Goal: Task Accomplishment & Management: Manage account settings

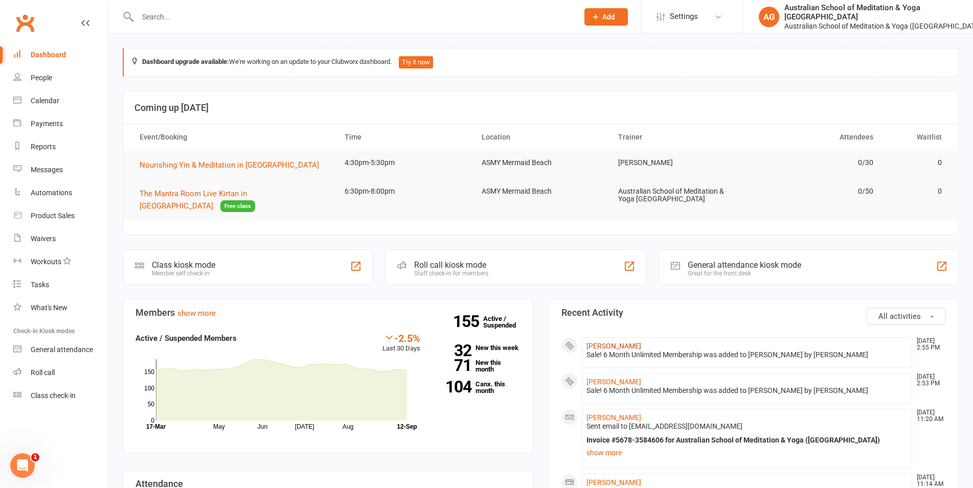
click at [596, 348] on link "[PERSON_NAME]" at bounding box center [613, 346] width 55 height 8
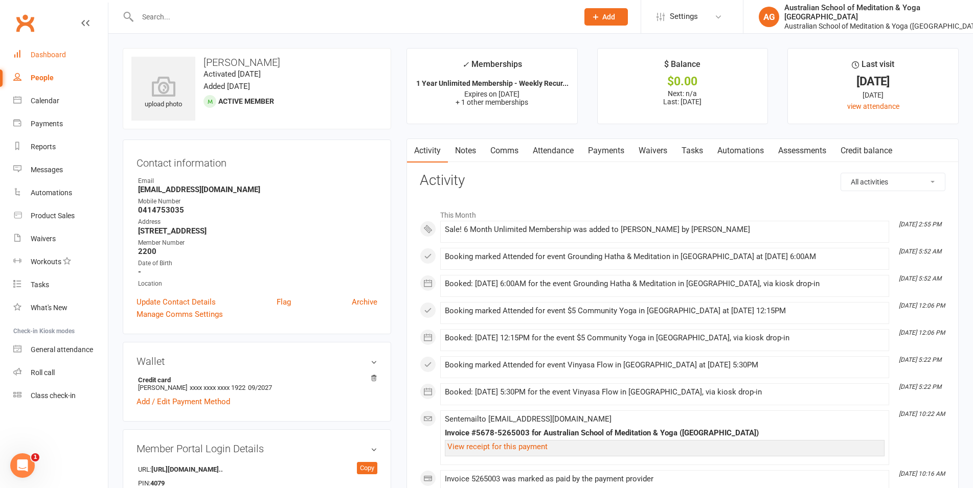
click at [43, 53] on div "Dashboard" at bounding box center [48, 55] width 35 height 8
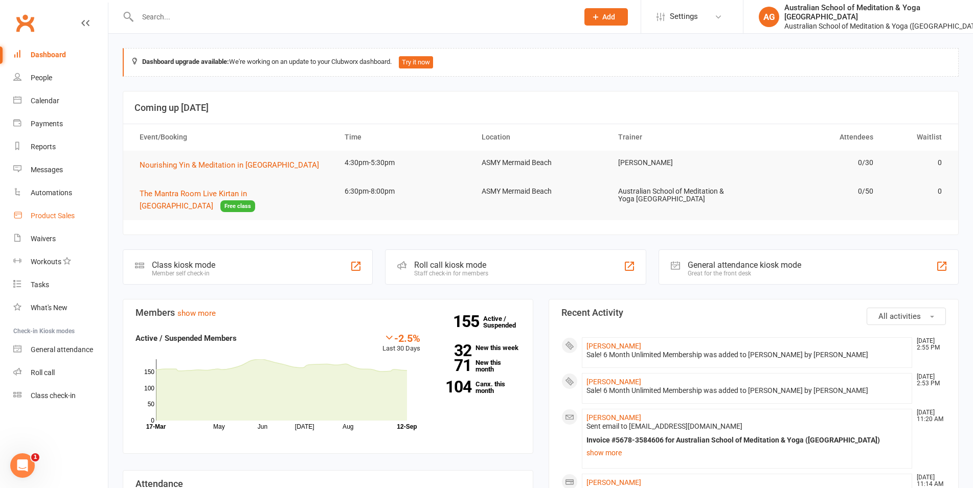
click at [59, 224] on link "Product Sales" at bounding box center [60, 216] width 95 height 23
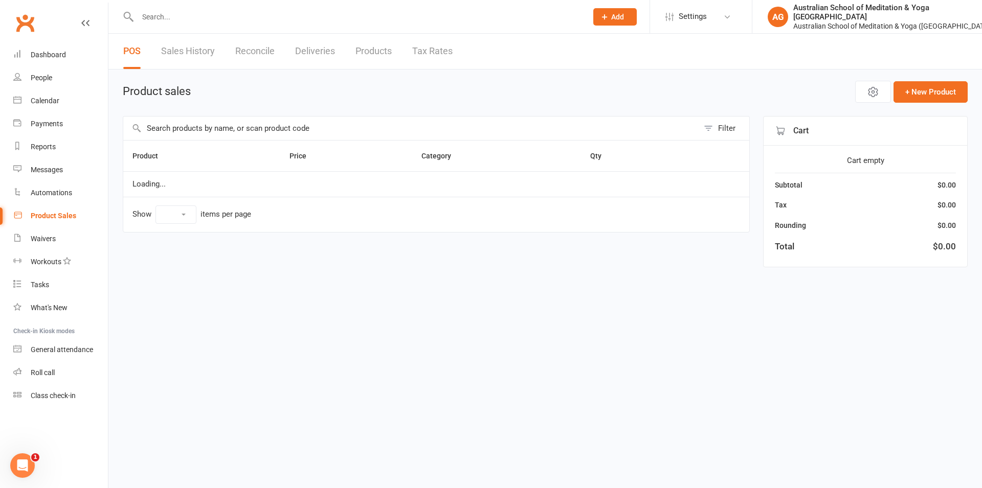
select select "10"
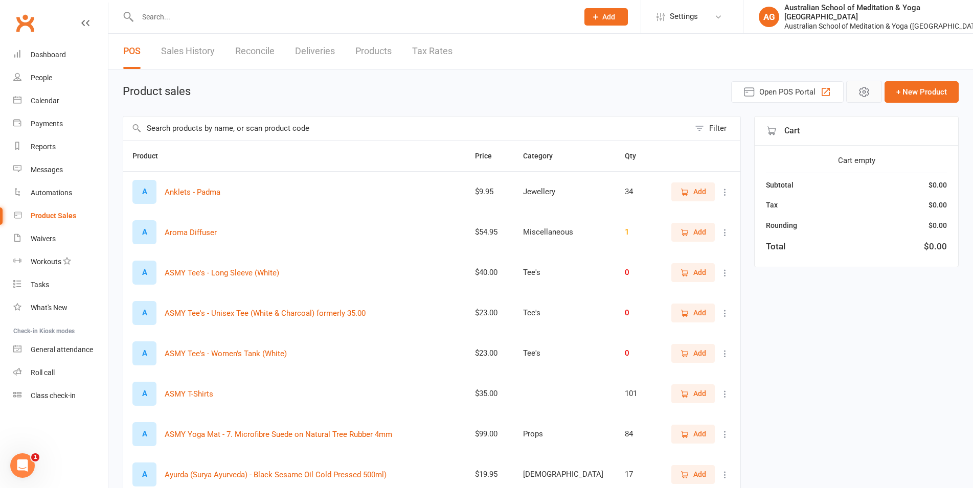
click at [868, 90] on icon "button" at bounding box center [863, 92] width 9 height 10
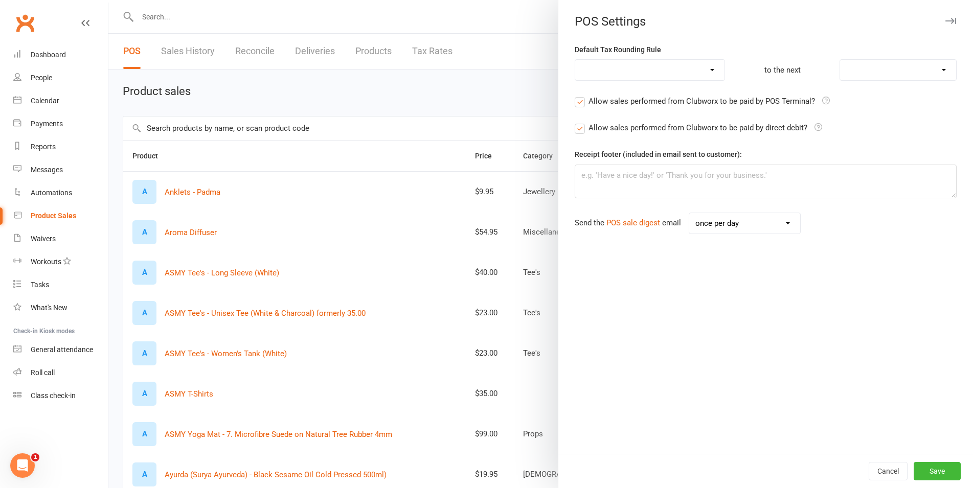
type textarea "[DEMOGRAPHIC_DATA]! We hope you enjoy your ASMY purchase."
select select "round_up"
select select "1"
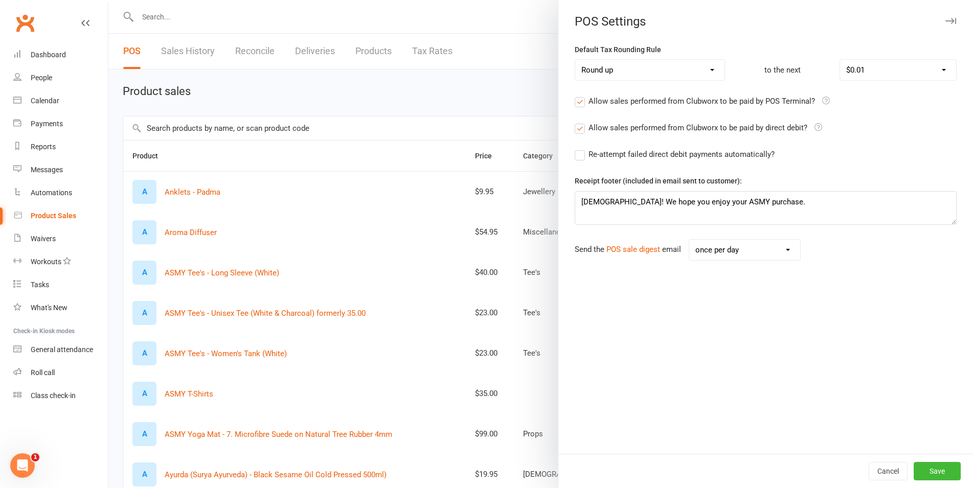
click at [413, 94] on div at bounding box center [540, 244] width 865 height 488
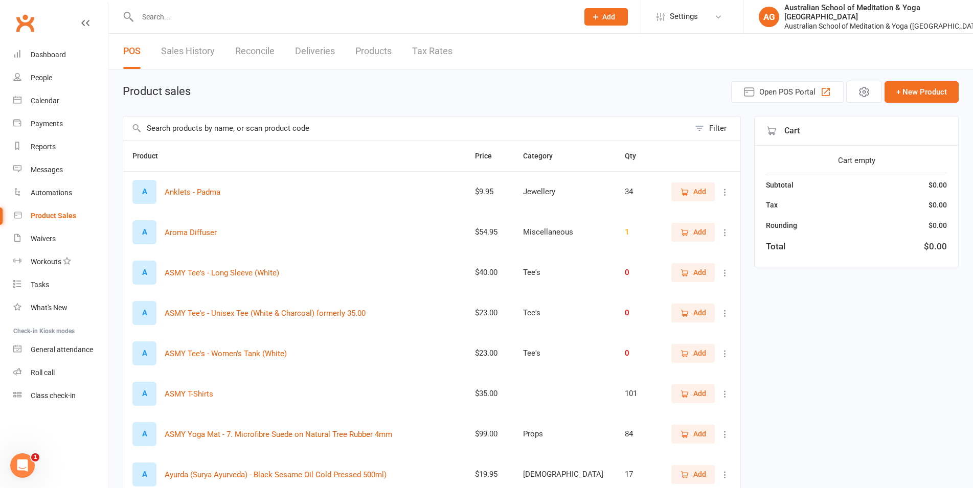
click at [197, 57] on link "Sales History" at bounding box center [188, 51] width 54 height 35
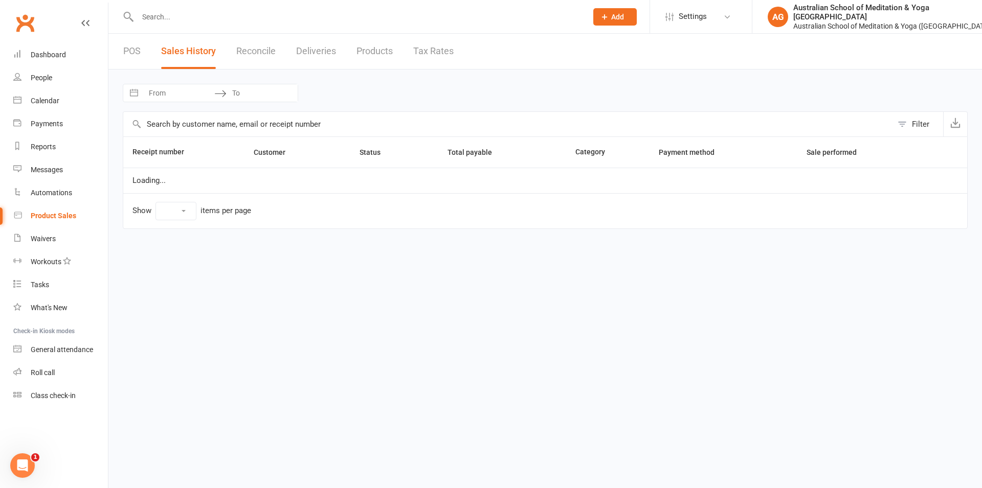
select select "25"
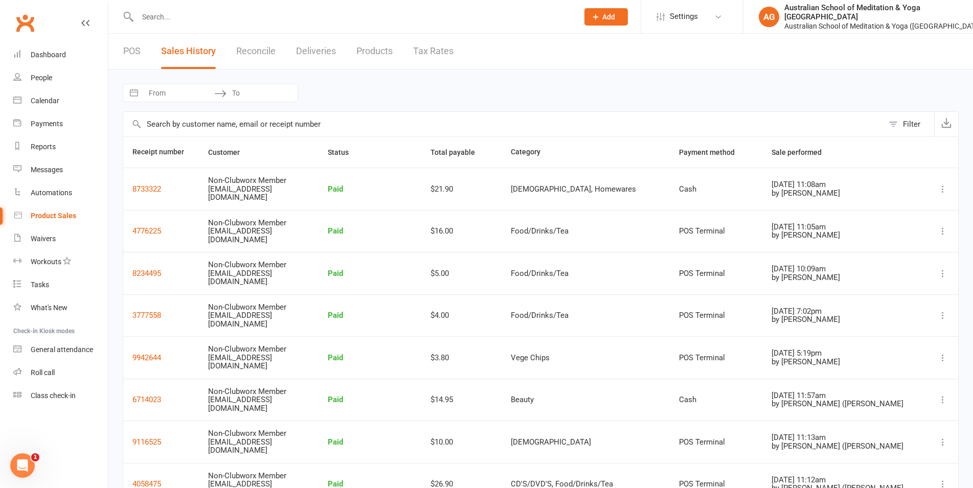
click at [164, 96] on input "From" at bounding box center [178, 92] width 71 height 17
select select "7"
select select "2025"
select select "8"
select select "2025"
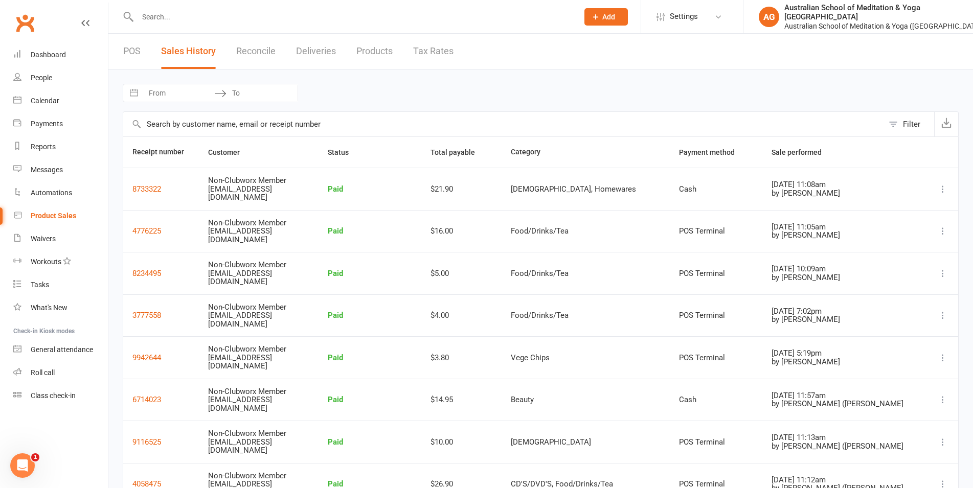
select select "9"
select select "2025"
select select "10"
select select "2025"
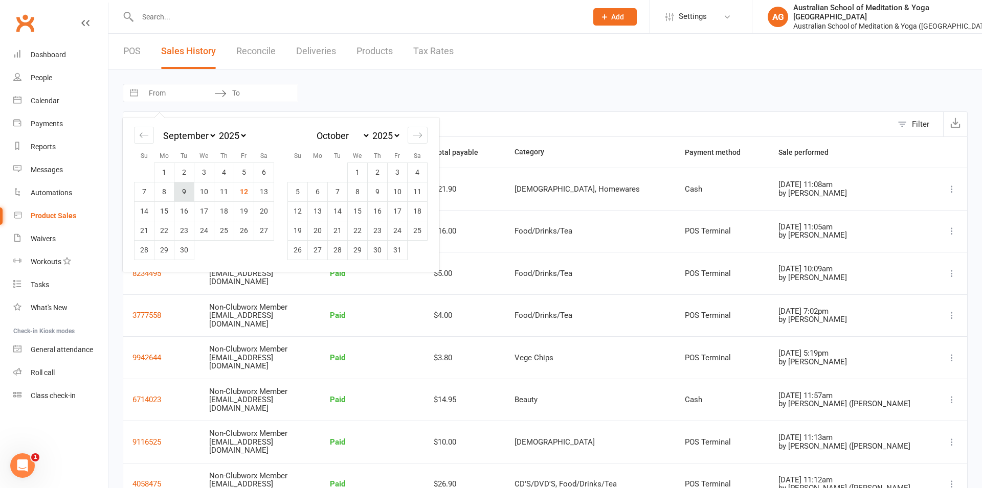
click at [187, 191] on td "9" at bounding box center [184, 191] width 20 height 19
type input "[DATE]"
click at [186, 191] on td "9" at bounding box center [184, 191] width 20 height 19
type input "[DATE]"
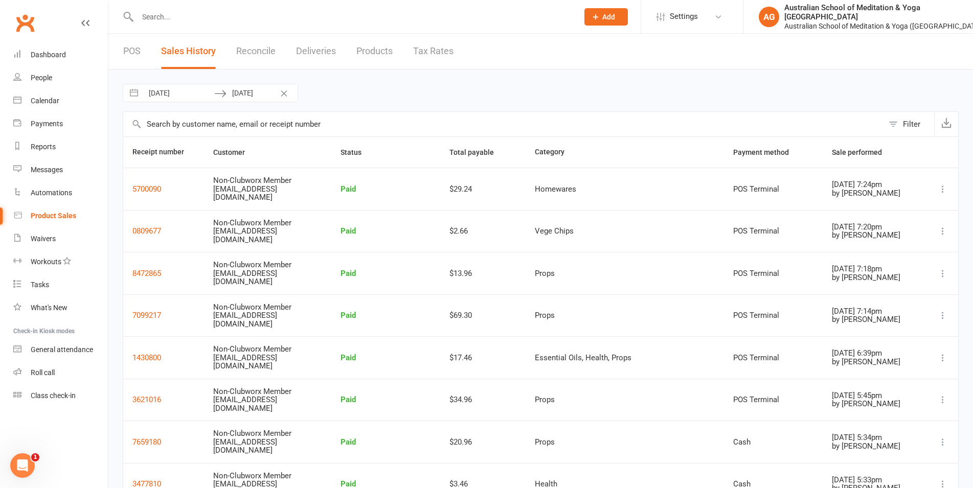
click at [944, 184] on icon at bounding box center [943, 189] width 10 height 10
click at [932, 224] on link "Re-send receipt email" at bounding box center [884, 225] width 110 height 20
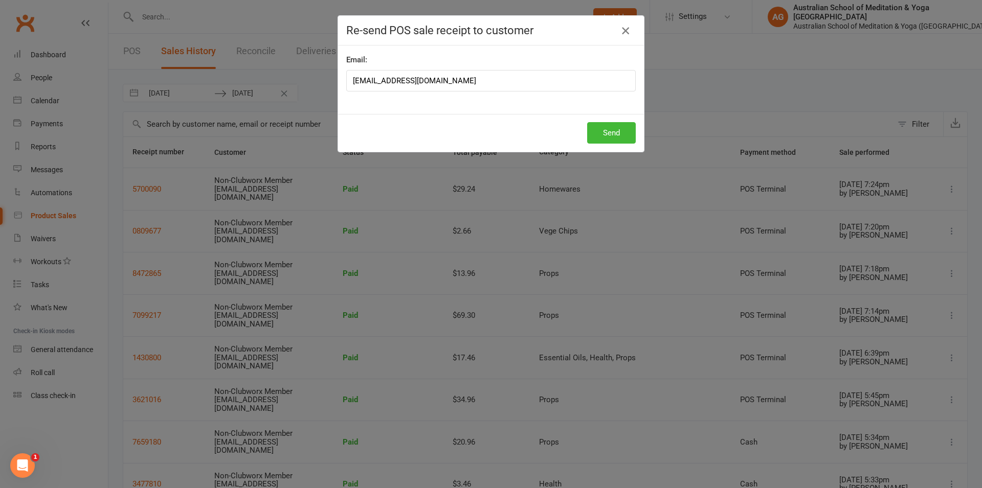
click at [625, 30] on icon "button" at bounding box center [625, 31] width 12 height 12
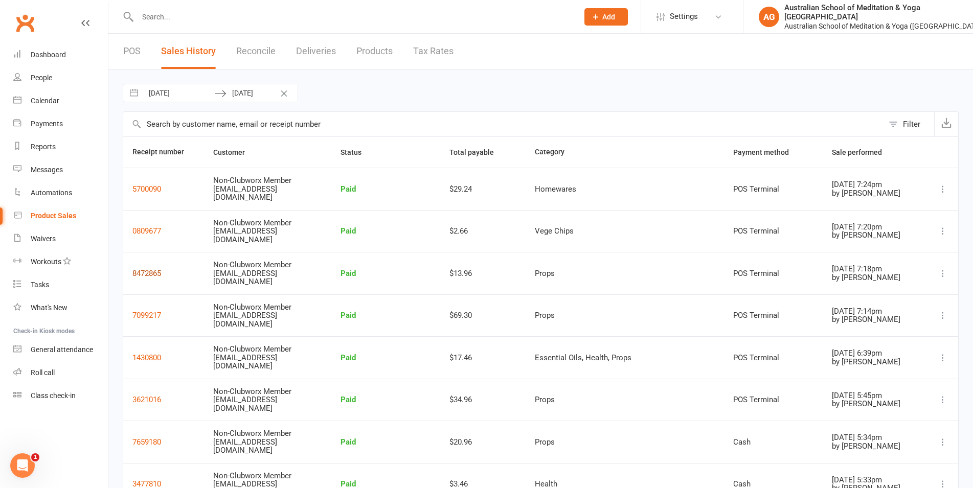
click at [158, 267] on button "8472865" at bounding box center [146, 273] width 29 height 12
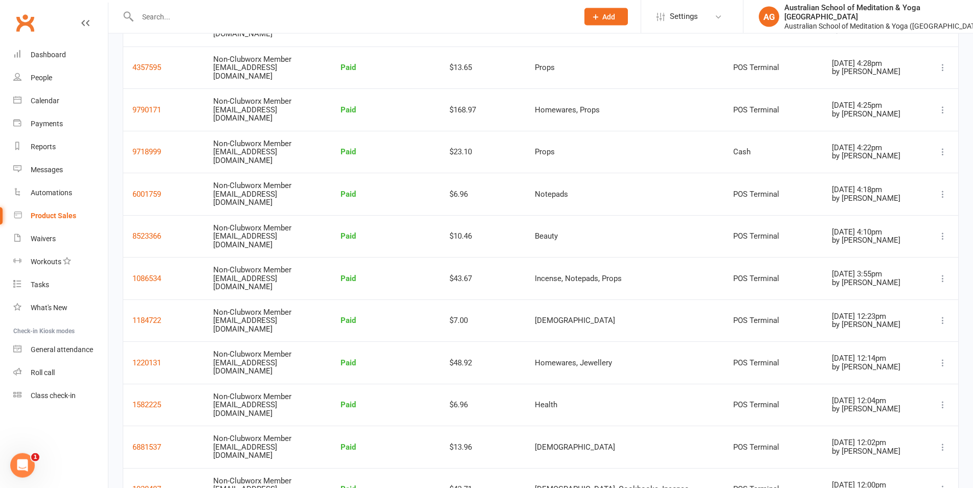
scroll to position [521, 0]
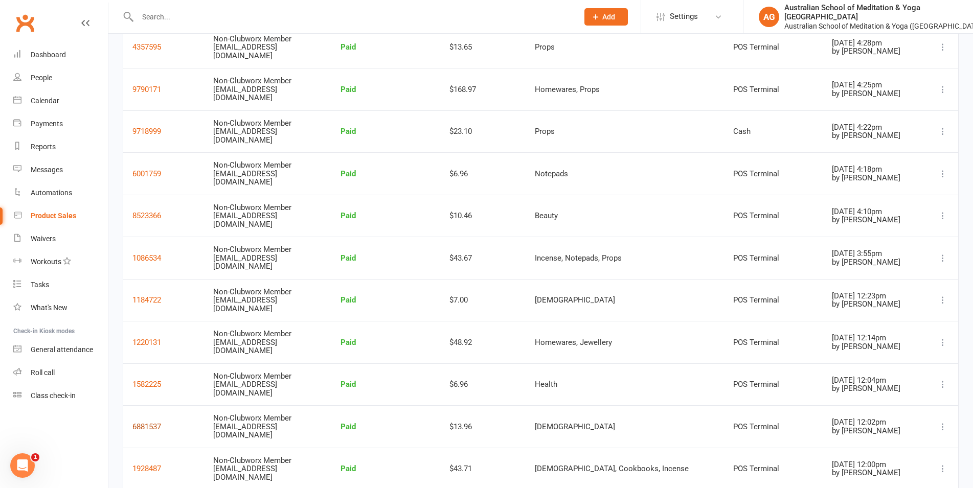
click at [152, 421] on button "6881537" at bounding box center [146, 427] width 29 height 12
click at [945, 422] on icon at bounding box center [943, 427] width 10 height 10
click at [894, 316] on link "Re-send receipt email" at bounding box center [884, 311] width 110 height 20
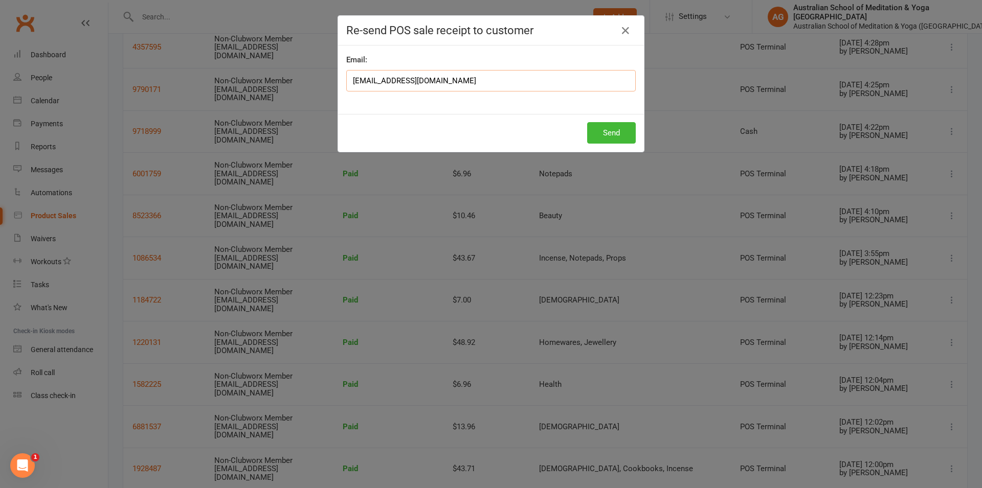
drag, startPoint x: 373, startPoint y: 80, endPoint x: 315, endPoint y: 84, distance: 57.4
click at [346, 84] on input "[EMAIL_ADDRESS][DOMAIN_NAME]" at bounding box center [490, 80] width 289 height 21
paste input "[EMAIL_ADDRESS][DOMAIN_NAME]"
type input "[EMAIL_ADDRESS][DOMAIN_NAME]"
click at [610, 131] on button "Send" at bounding box center [611, 132] width 49 height 21
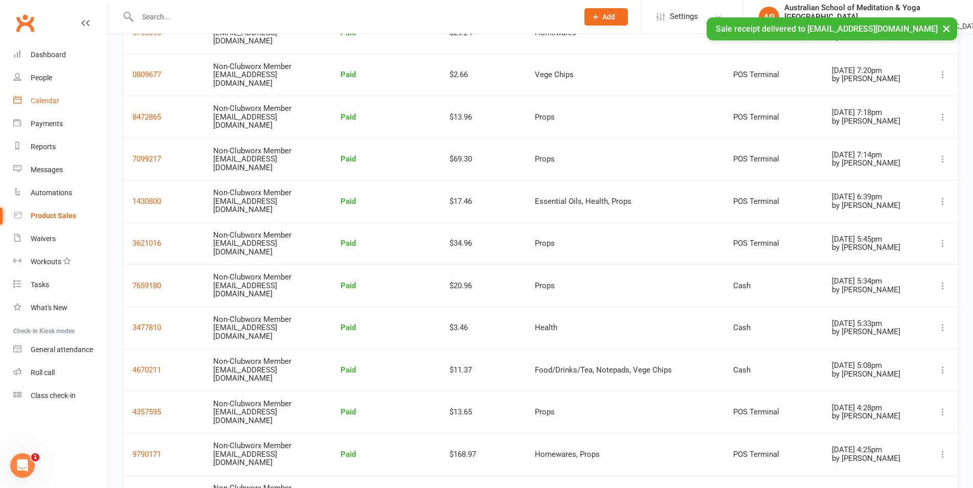
scroll to position [0, 0]
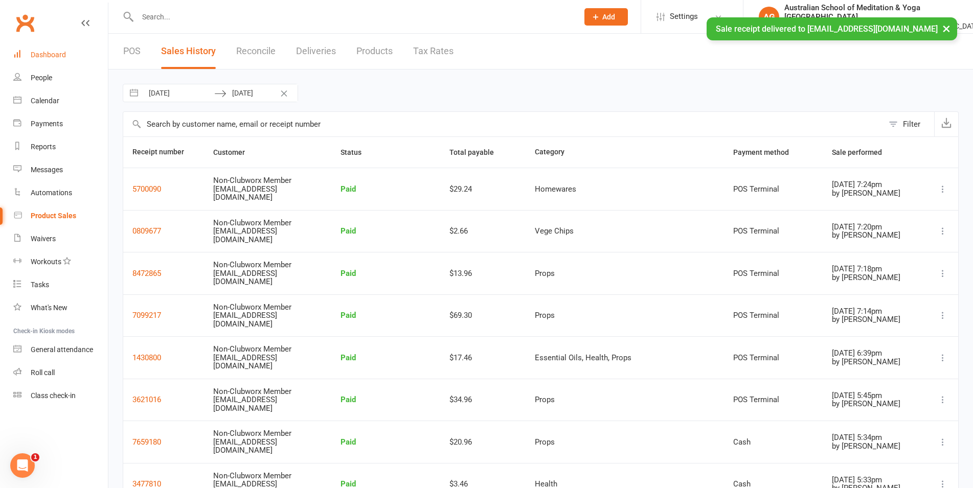
click at [48, 56] on div "Dashboard" at bounding box center [48, 55] width 35 height 8
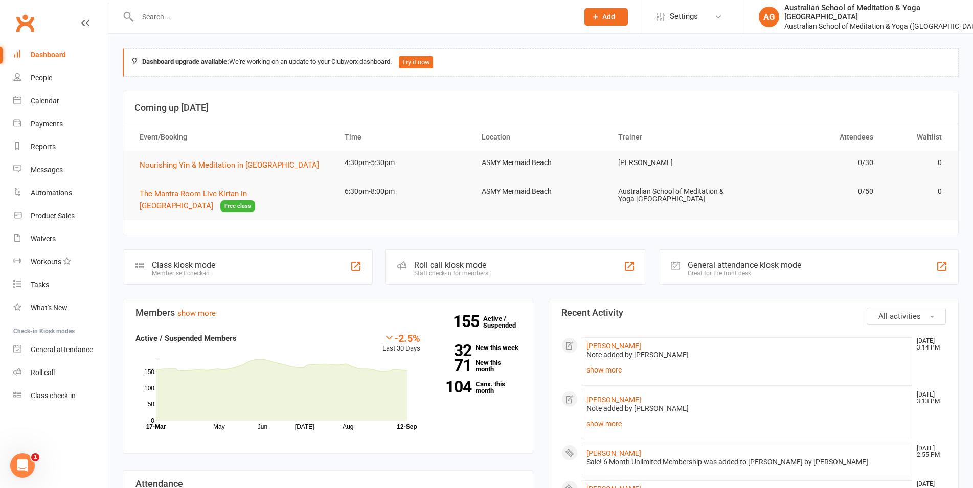
click at [186, 21] on input "text" at bounding box center [352, 17] width 437 height 14
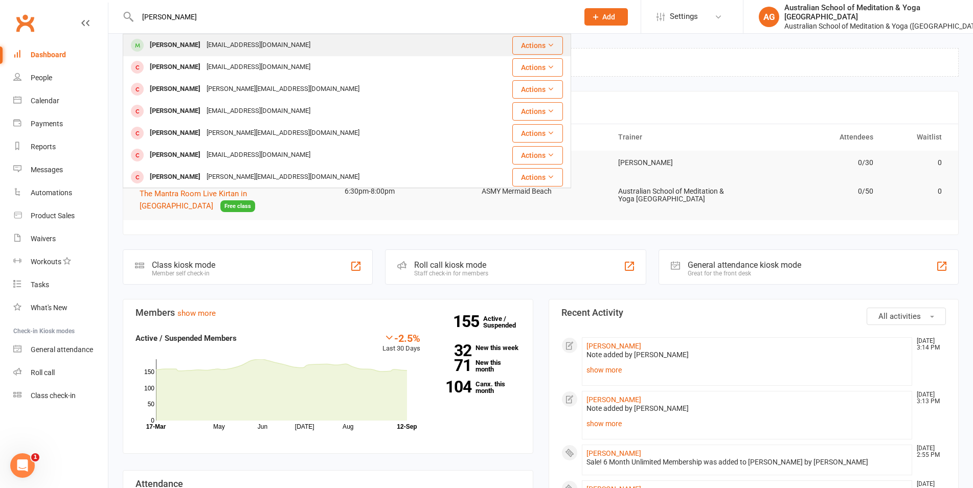
type input "[PERSON_NAME]"
click at [204, 47] on div "[EMAIL_ADDRESS][DOMAIN_NAME]" at bounding box center [258, 45] width 110 height 15
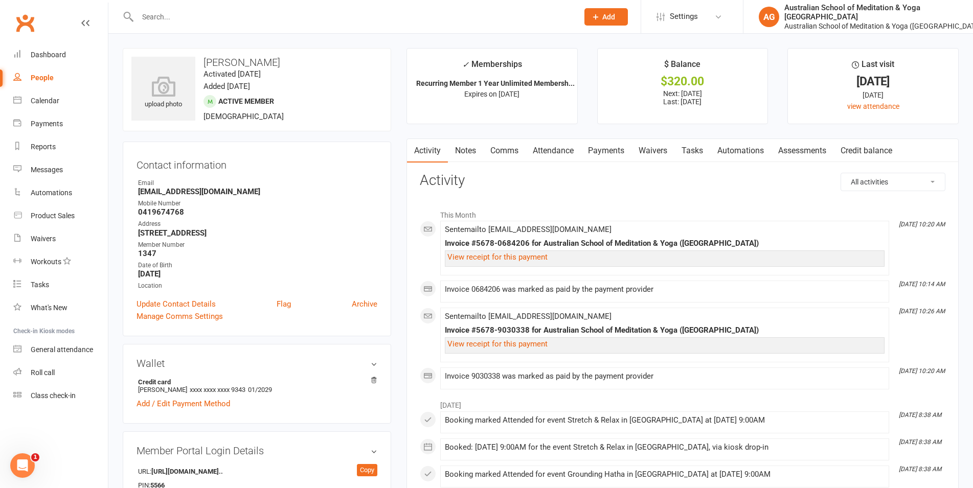
click at [609, 153] on link "Payments" at bounding box center [606, 151] width 51 height 24
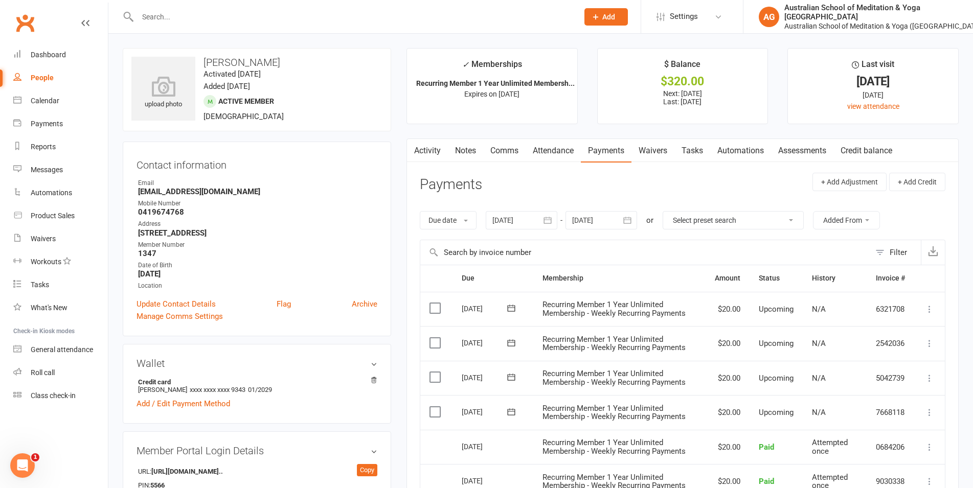
click at [415, 146] on icon "button" at bounding box center [413, 149] width 6 height 11
click at [423, 153] on link "Activity" at bounding box center [427, 151] width 41 height 24
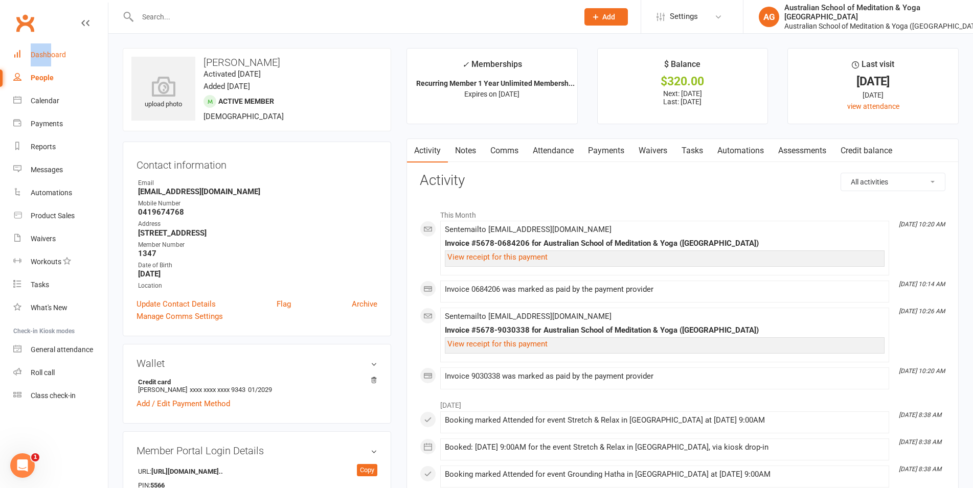
click at [51, 44] on nav "Clubworx Dashboard People Calendar Payments Reports Messages Automations Produc…" at bounding box center [54, 247] width 108 height 488
click at [50, 53] on div "Dashboard" at bounding box center [48, 55] width 35 height 8
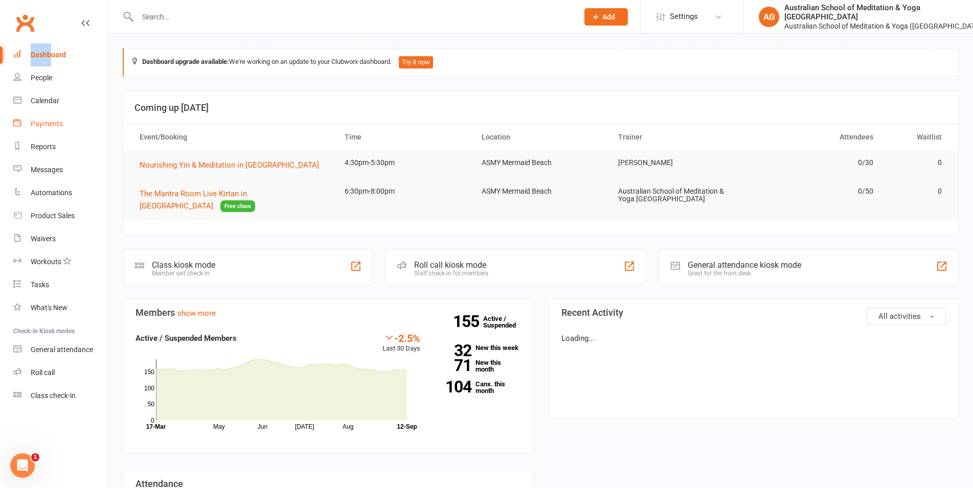
click at [53, 121] on div "Payments" at bounding box center [47, 124] width 32 height 8
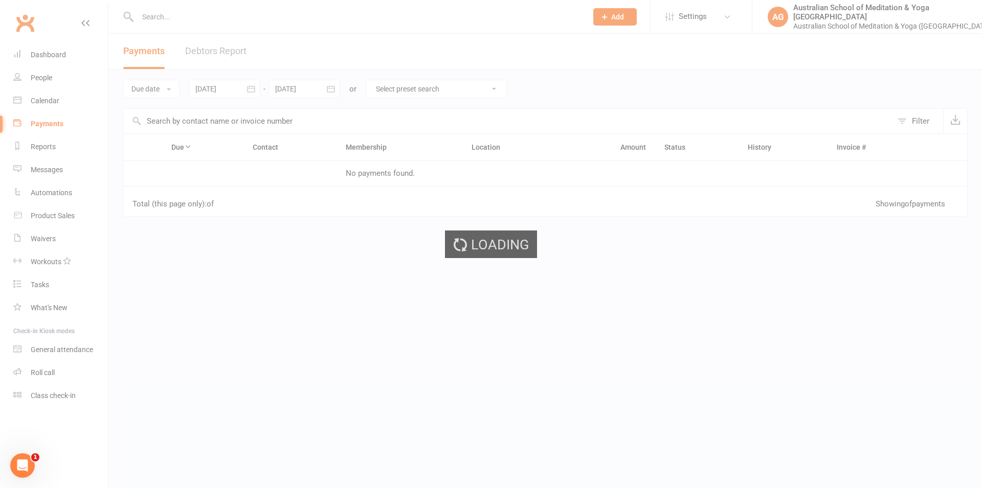
click at [153, 93] on div "Loading" at bounding box center [491, 244] width 982 height 488
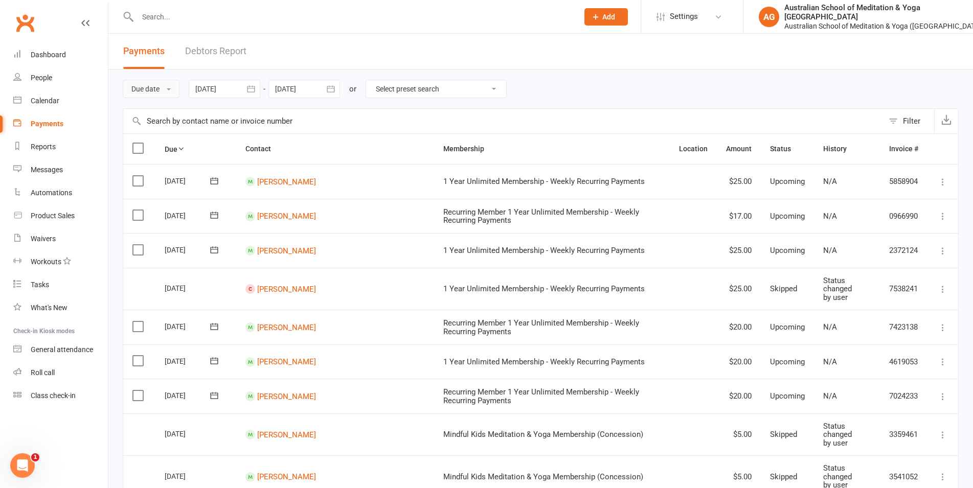
click at [153, 93] on button "Due date" at bounding box center [151, 89] width 57 height 18
click at [160, 157] on link "Date failed" at bounding box center [173, 153] width 101 height 20
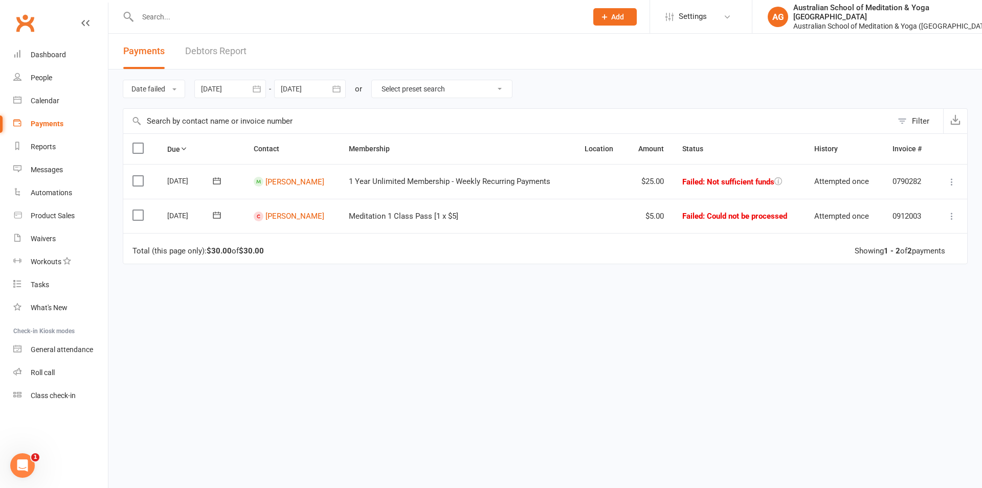
click at [946, 216] on button at bounding box center [951, 216] width 12 height 12
click at [889, 302] on link "Skip" at bounding box center [906, 297] width 101 height 20
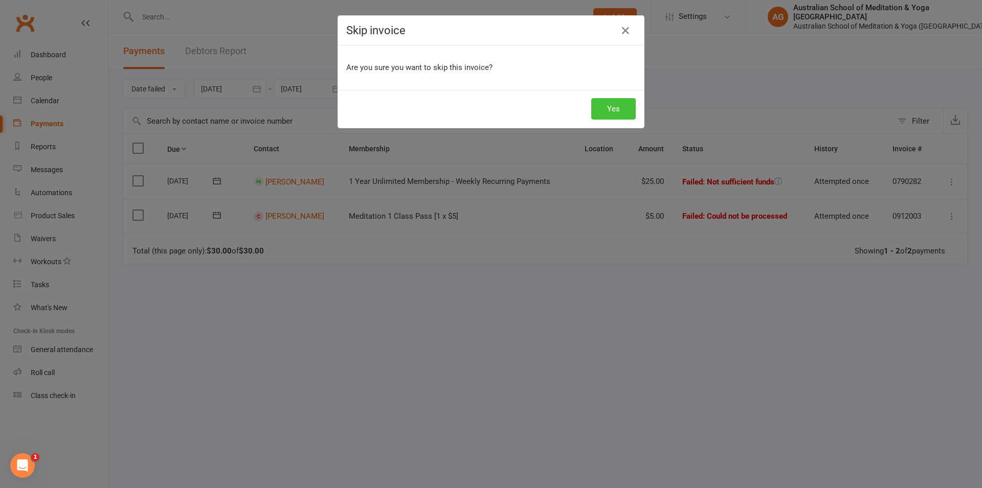
click at [609, 113] on button "Yes" at bounding box center [613, 108] width 44 height 21
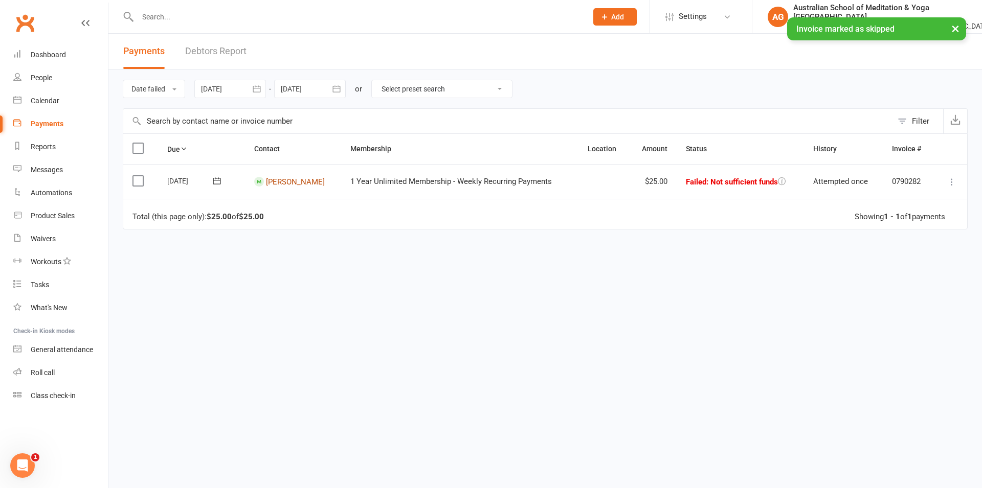
click at [293, 183] on link "[PERSON_NAME]" at bounding box center [295, 181] width 59 height 9
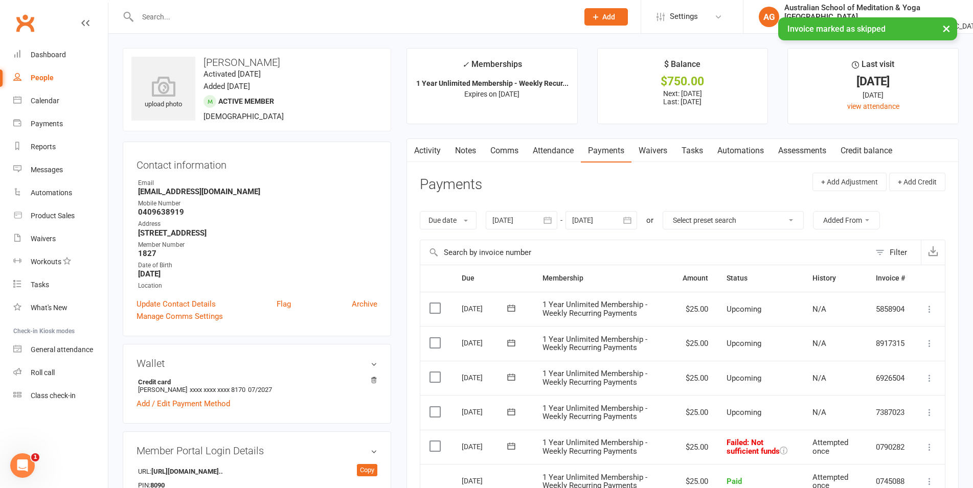
scroll to position [261, 0]
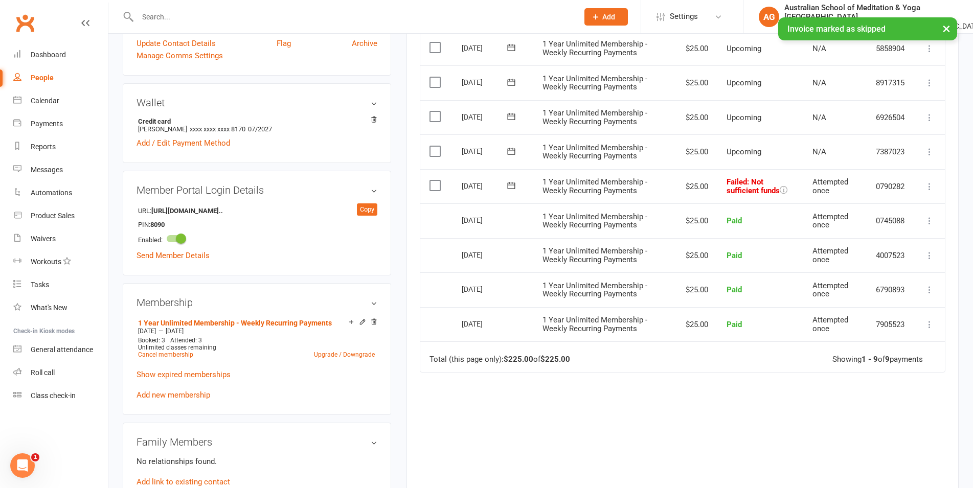
click at [932, 186] on icon at bounding box center [929, 186] width 10 height 10
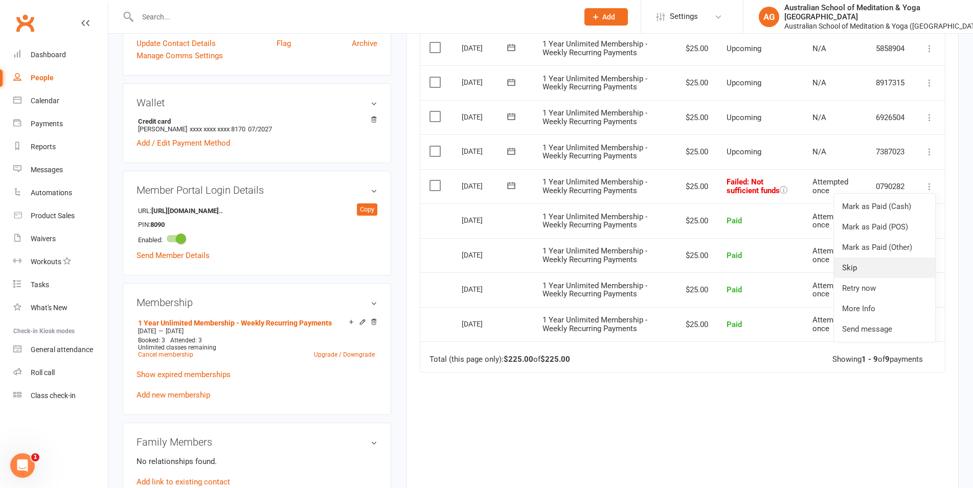
click at [868, 269] on link "Skip" at bounding box center [884, 268] width 101 height 20
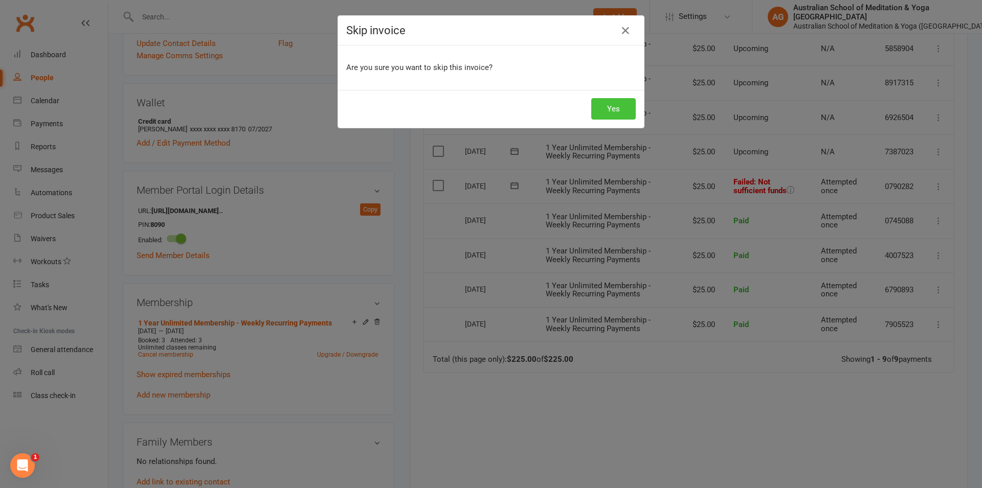
click at [620, 109] on button "Yes" at bounding box center [613, 108] width 44 height 21
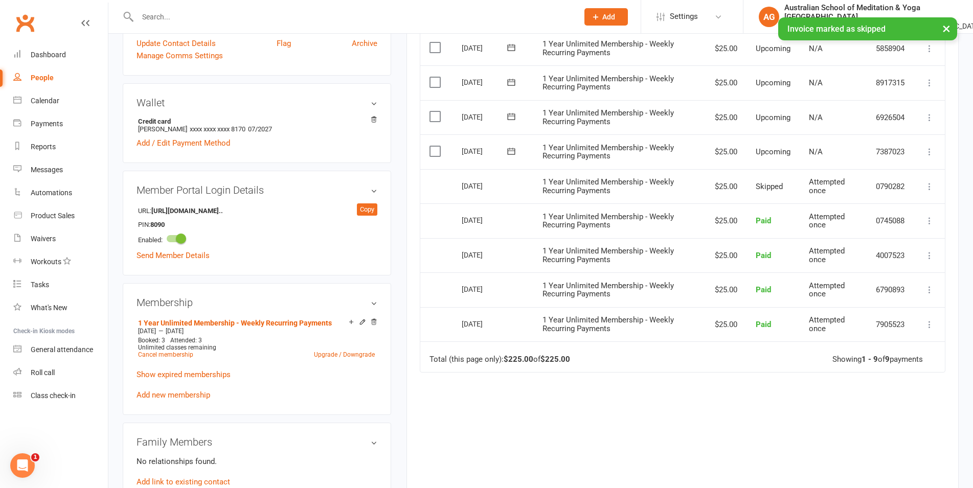
scroll to position [0, 0]
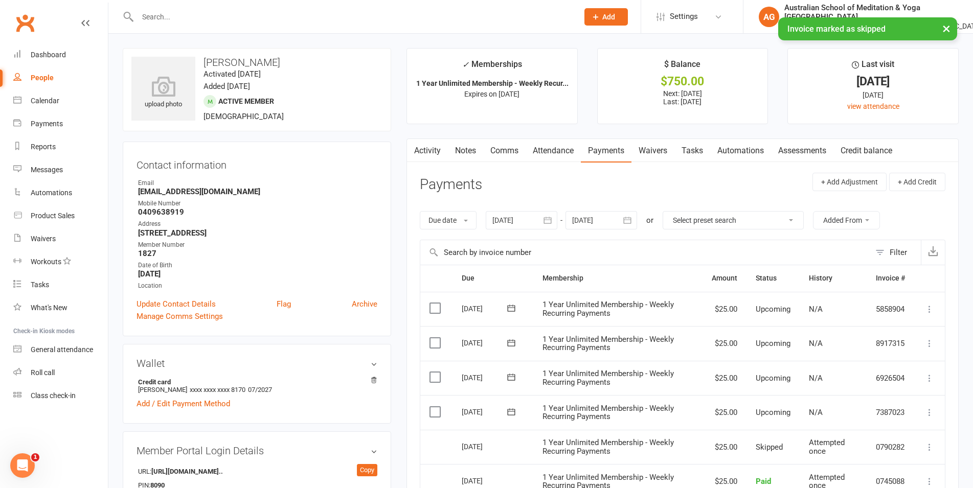
click at [434, 149] on link "Activity" at bounding box center [427, 151] width 41 height 24
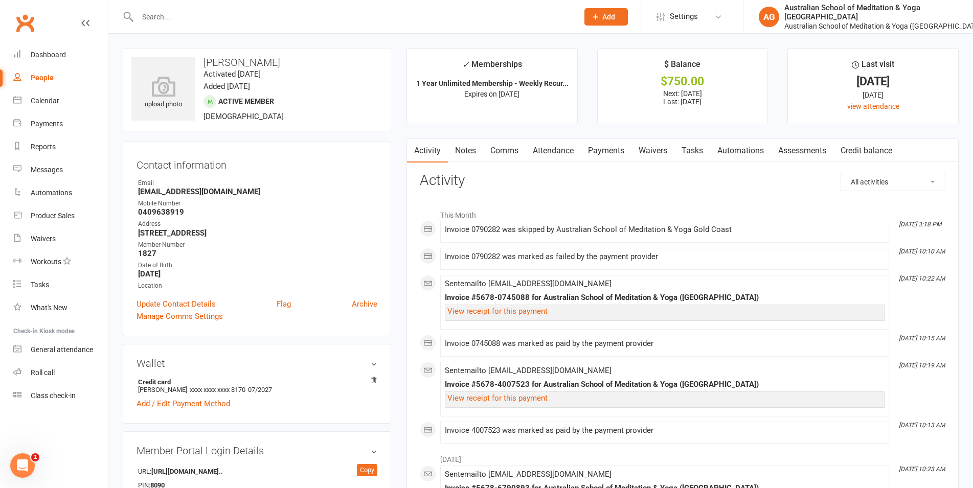
click at [475, 155] on link "Notes" at bounding box center [465, 151] width 35 height 24
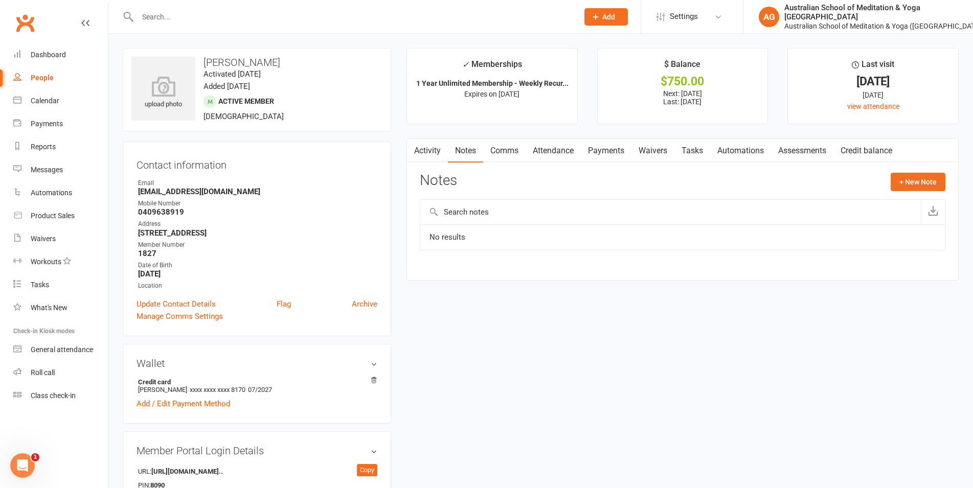
click at [430, 152] on link "Activity" at bounding box center [427, 151] width 41 height 24
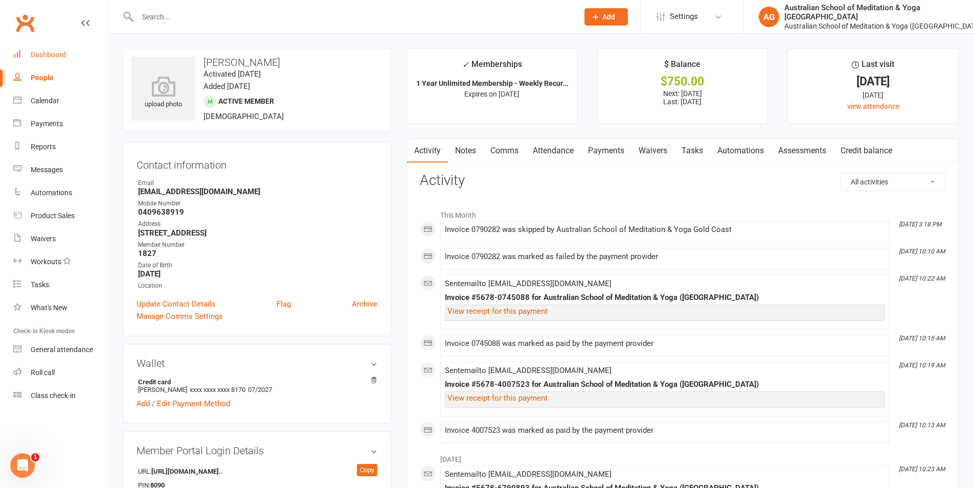
click at [40, 54] on div "Dashboard" at bounding box center [48, 55] width 35 height 8
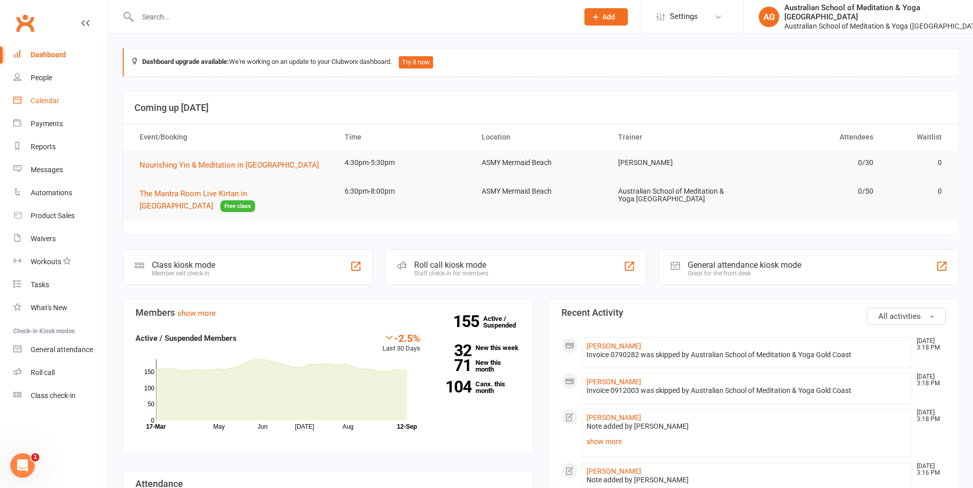
click at [21, 94] on link "Calendar" at bounding box center [60, 100] width 95 height 23
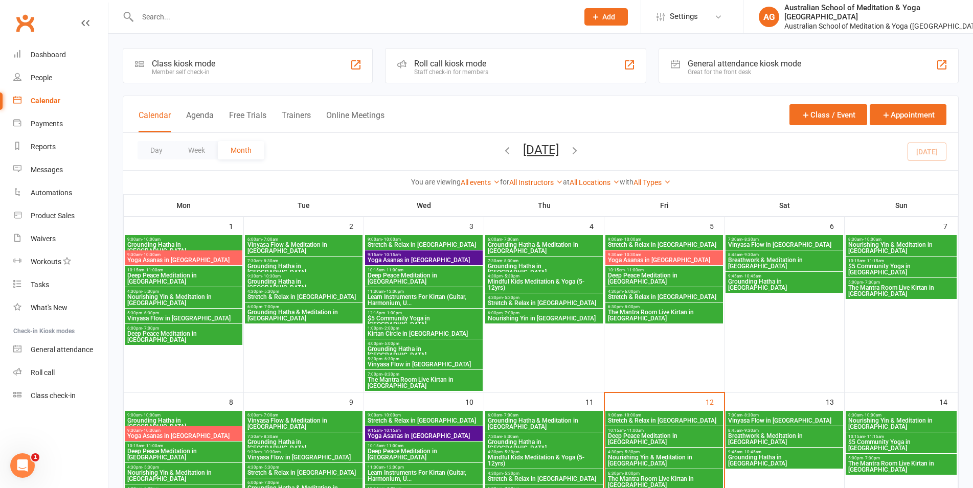
click at [569, 149] on span "[DATE] [DATE] Sun Mon Tue Wed Thu Fri Sat 31 01 02 03 04 05 06 07 08 09 10 11 1…" at bounding box center [541, 152] width 56 height 18
click at [580, 151] on icon "button" at bounding box center [574, 150] width 11 height 11
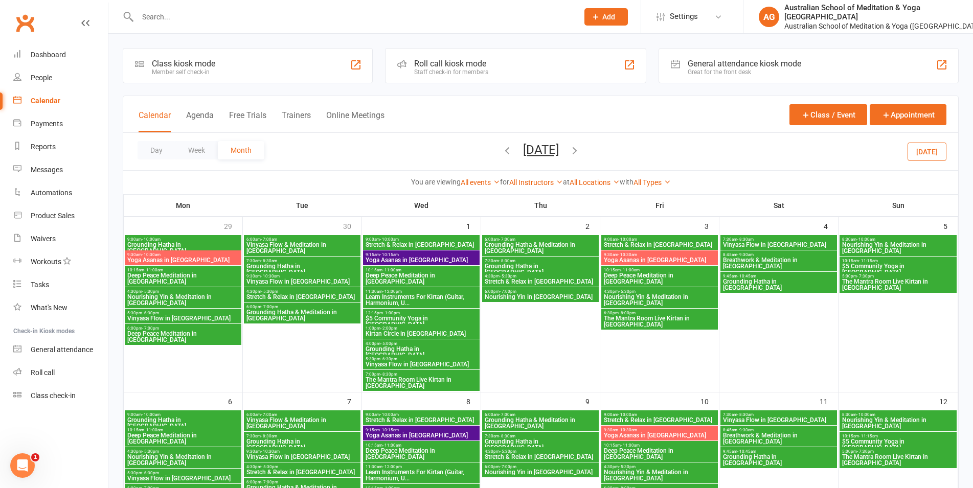
click at [502, 148] on icon "button" at bounding box center [507, 150] width 11 height 11
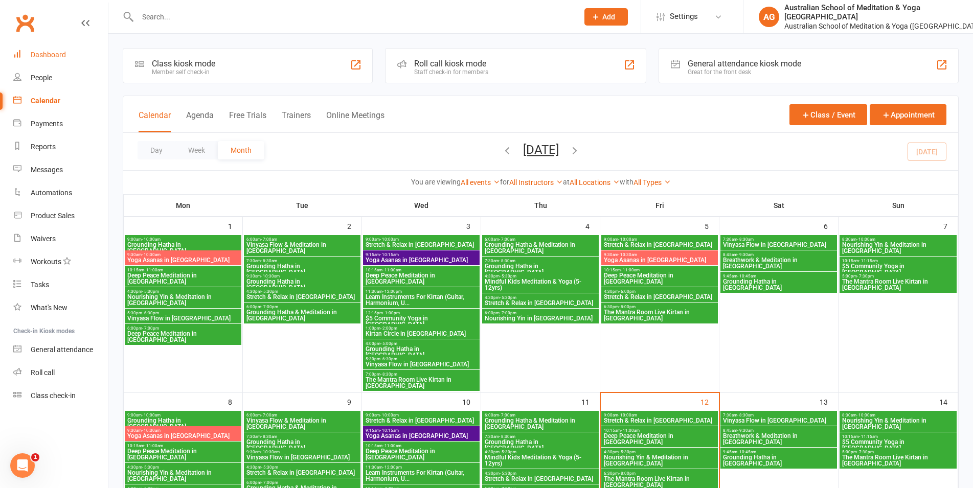
click at [40, 52] on div "Dashboard" at bounding box center [48, 55] width 35 height 8
